Goal: Navigation & Orientation: Find specific page/section

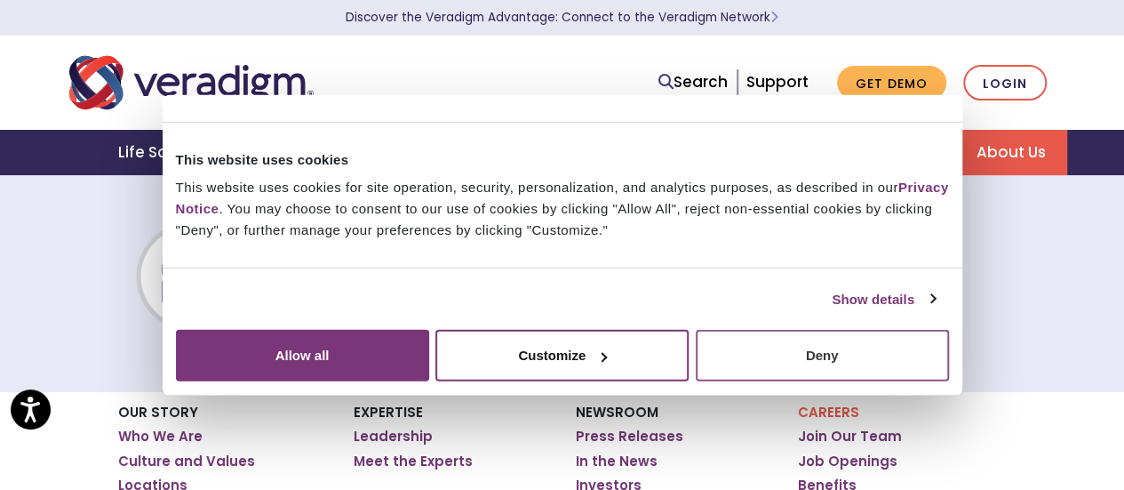
click at [949, 381] on button "Deny" at bounding box center [822, 356] width 253 height 52
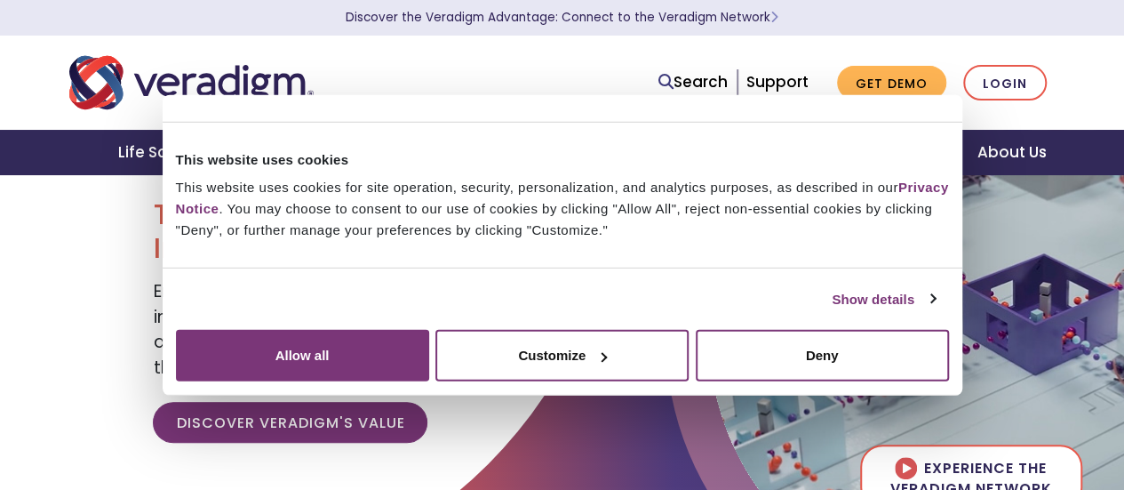
scroll to position [89, 0]
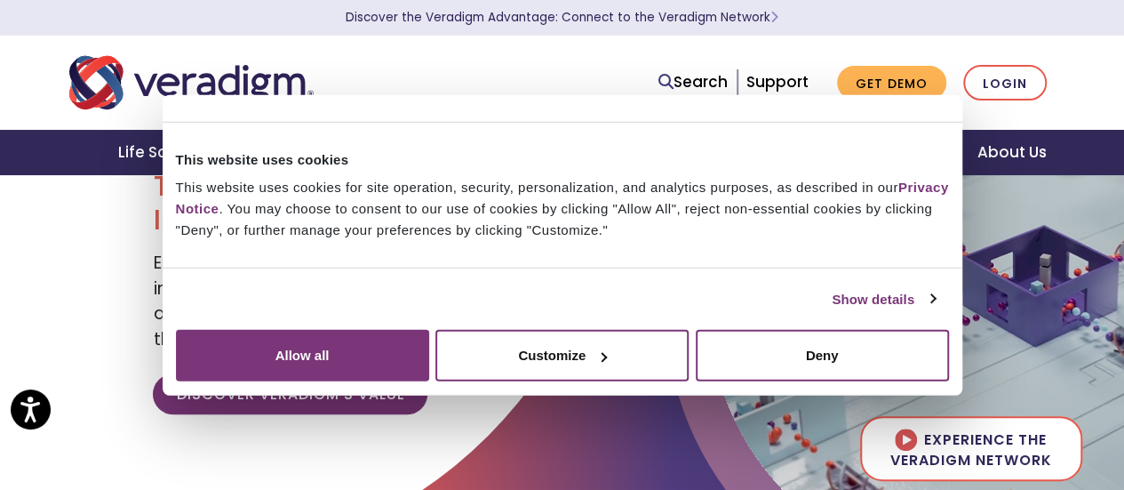
click at [1071, 156] on div "Life Sciences Health Plans + Payers Healthcare Providers Health IT Vendors Insi…" at bounding box center [562, 152] width 1098 height 45
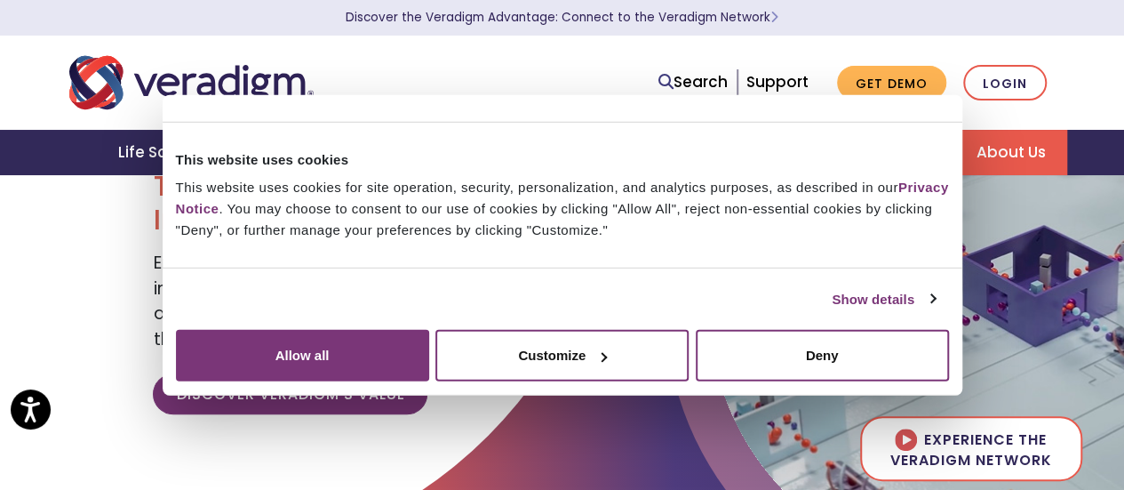
click at [1003, 151] on link "About Us" at bounding box center [1011, 152] width 112 height 45
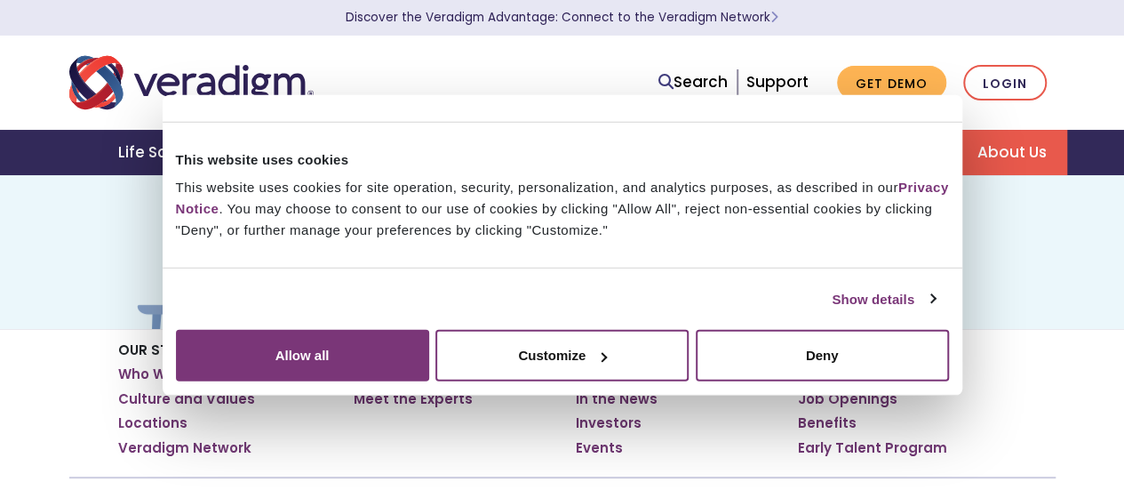
scroll to position [89, 0]
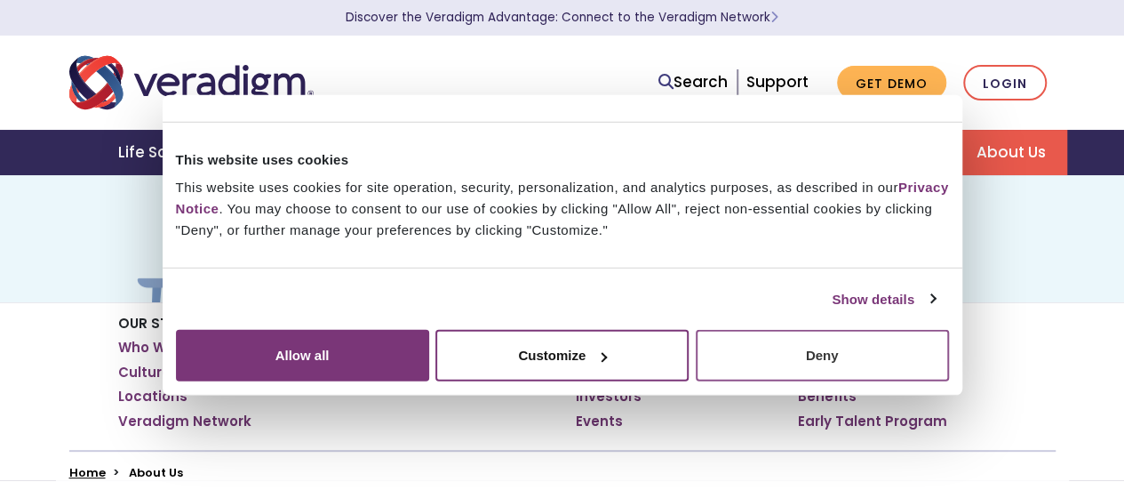
click at [949, 381] on button "Deny" at bounding box center [822, 356] width 253 height 52
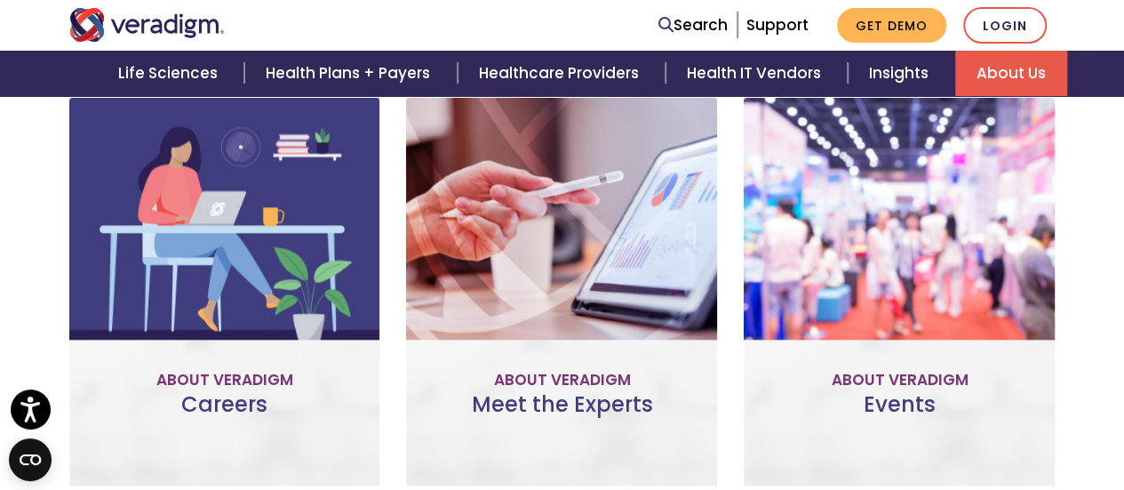
scroll to position [798, 0]
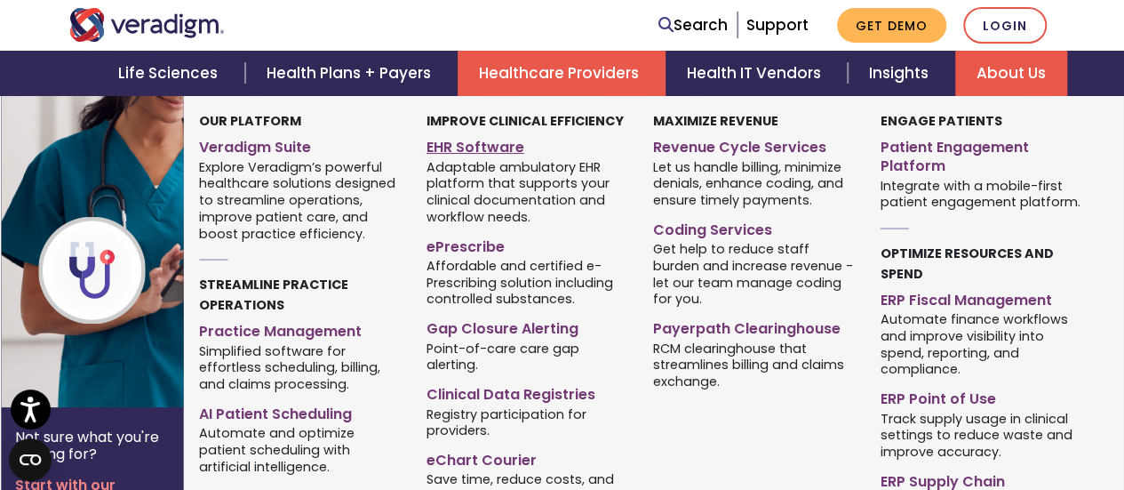
click at [514, 143] on link "EHR Software" at bounding box center [527, 145] width 201 height 26
